Goal: Find specific page/section: Find specific page/section

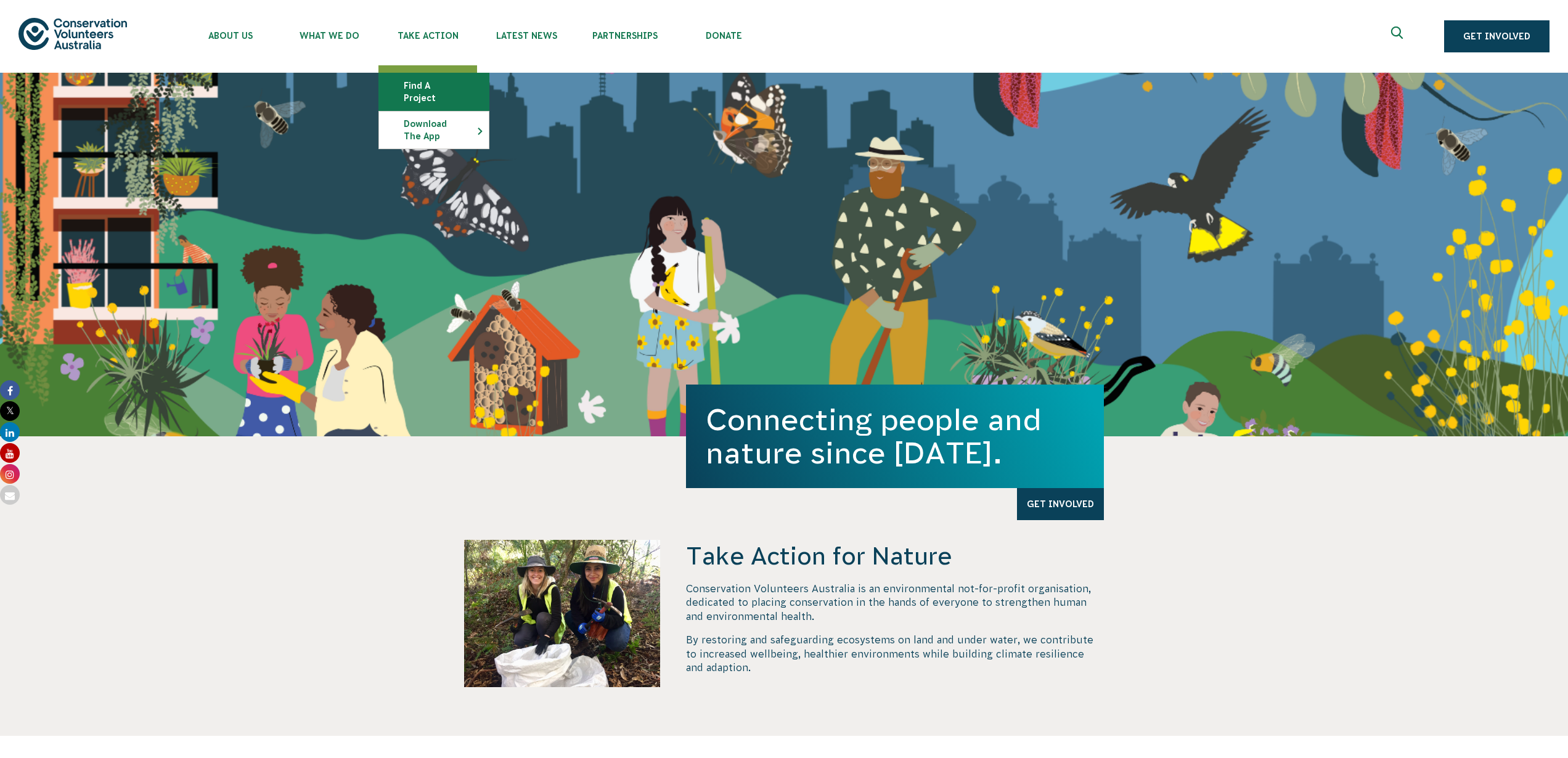
click at [425, 90] on link "Find a project" at bounding box center [434, 92] width 110 height 37
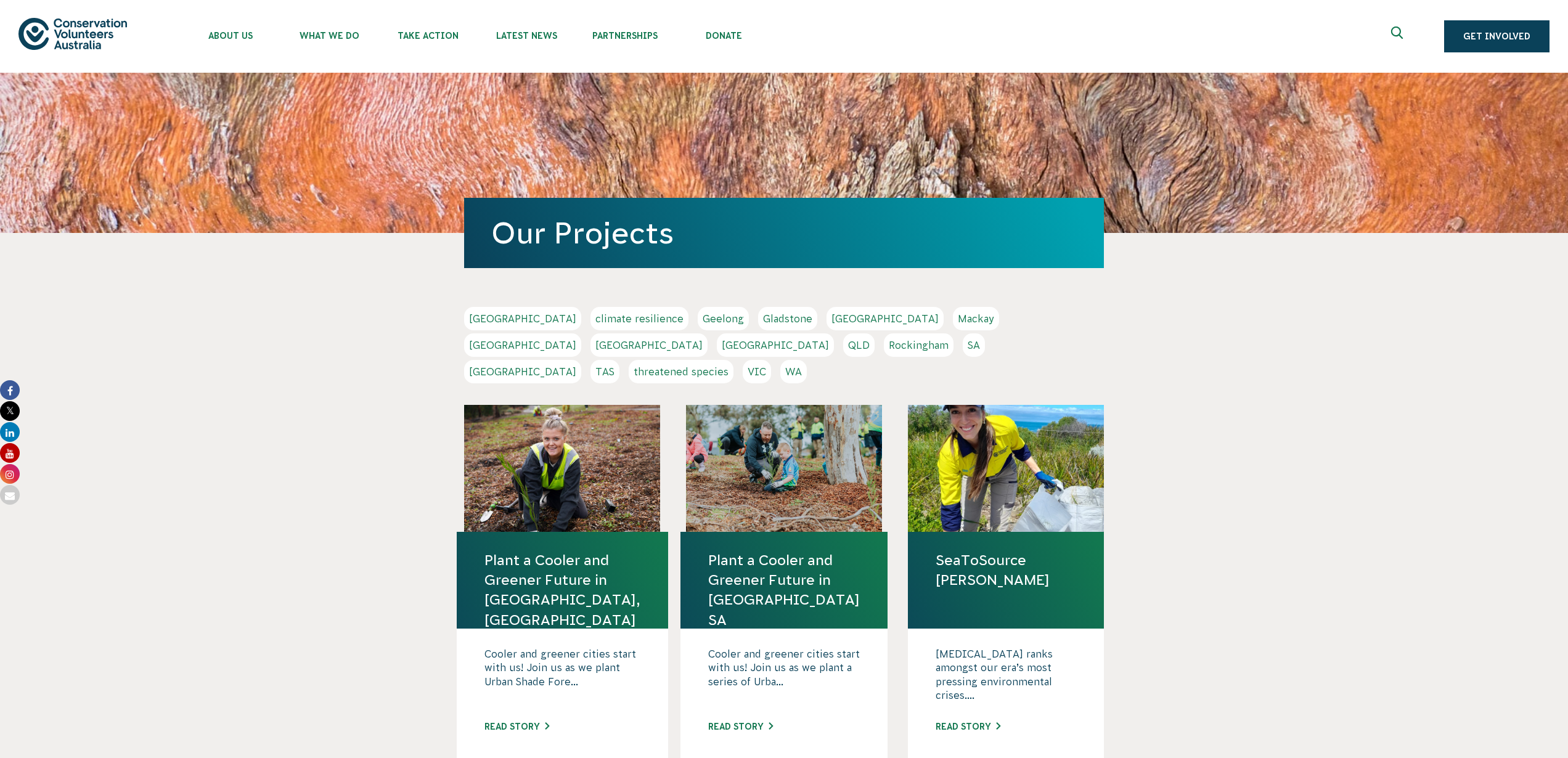
scroll to position [126, 0]
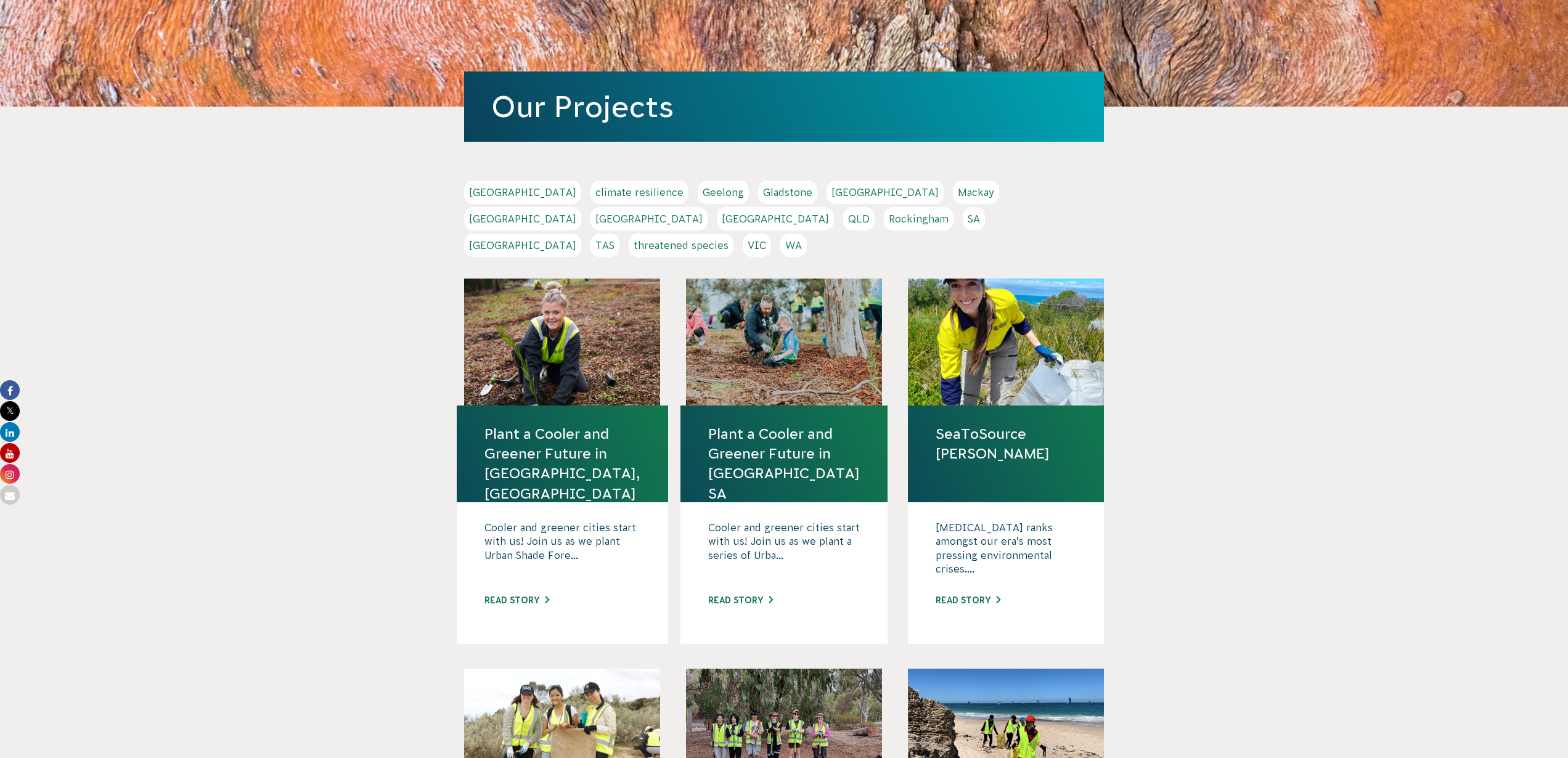
click at [963, 218] on link "SA" at bounding box center [974, 219] width 22 height 24
